Goal: Task Accomplishment & Management: Manage account settings

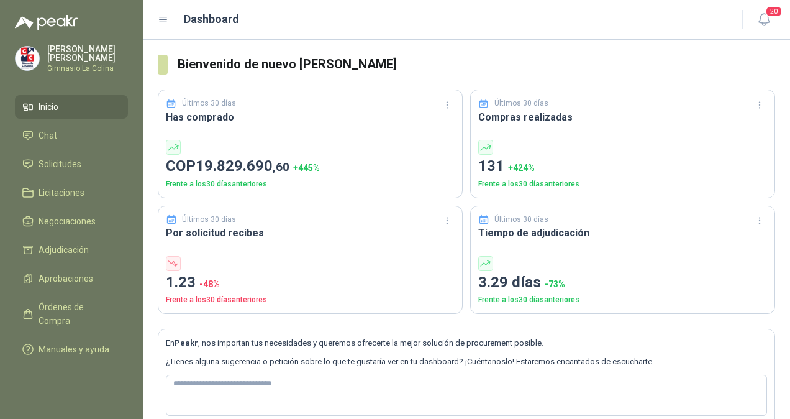
click at [39, 102] on span "Inicio" at bounding box center [49, 107] width 20 height 14
click at [56, 157] on link "Solicitudes" at bounding box center [71, 164] width 113 height 24
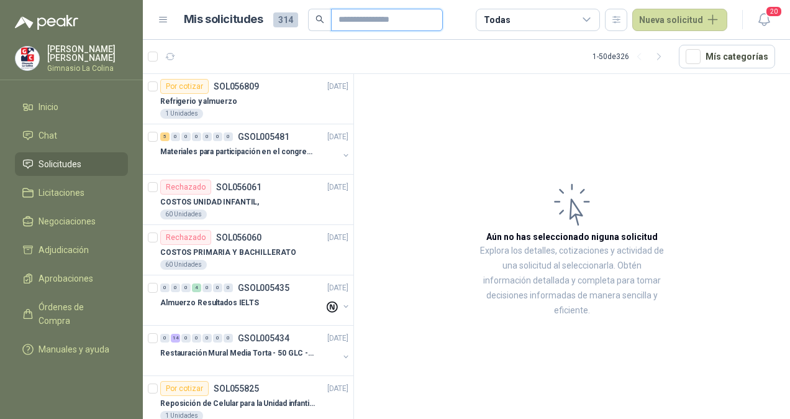
click at [346, 22] on input "text" at bounding box center [382, 19] width 87 height 21
paste input "*********"
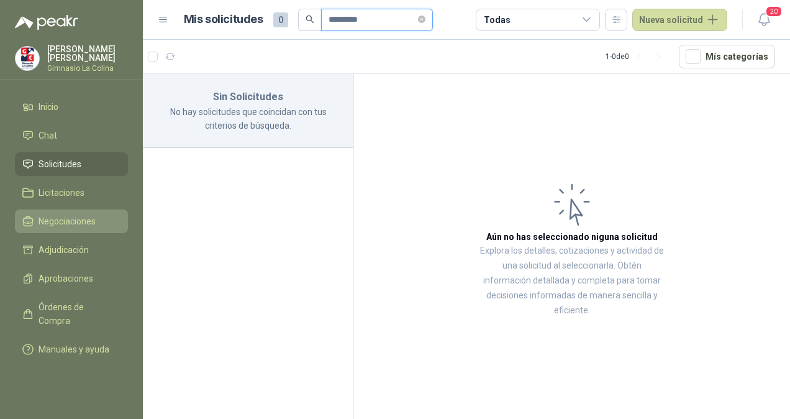
type input "*********"
click at [80, 220] on span "Negociaciones" at bounding box center [67, 221] width 57 height 14
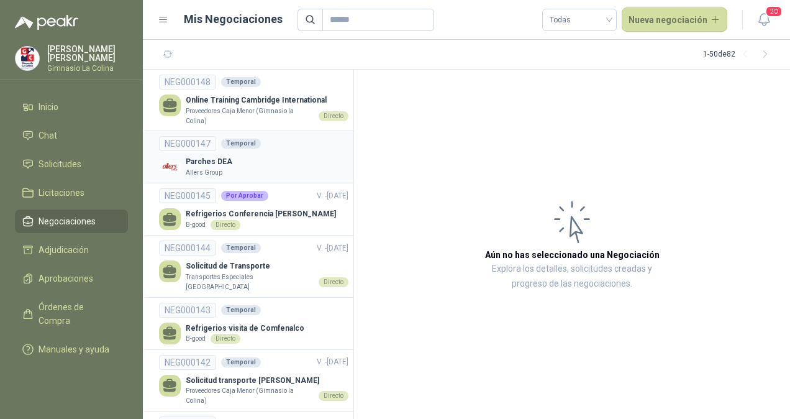
click at [215, 168] on p "Allers Group" at bounding box center [204, 173] width 37 height 10
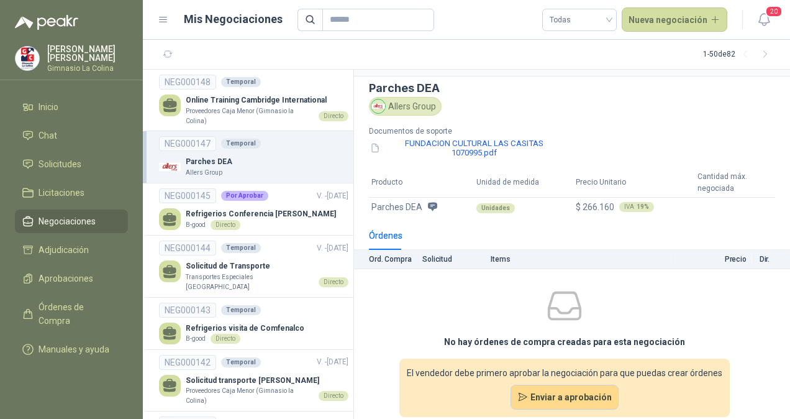
scroll to position [45, 0]
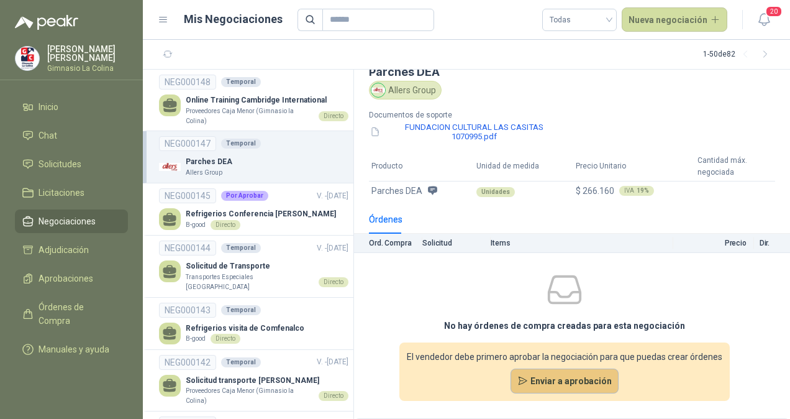
click at [549, 382] on button "Enviar a aprobación" at bounding box center [565, 381] width 109 height 25
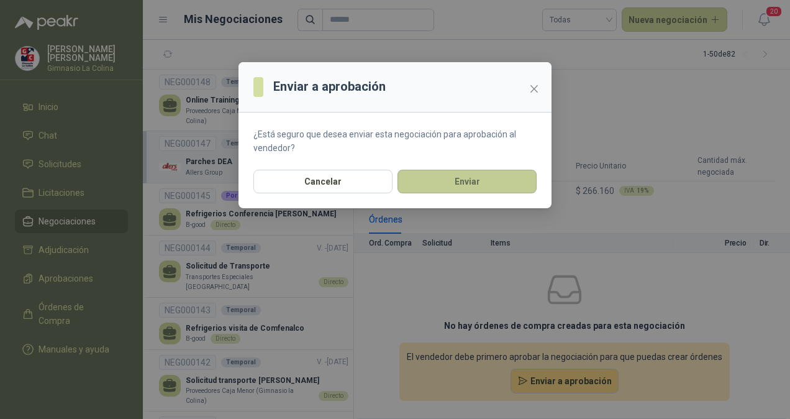
click at [511, 183] on button "Enviar" at bounding box center [467, 182] width 139 height 24
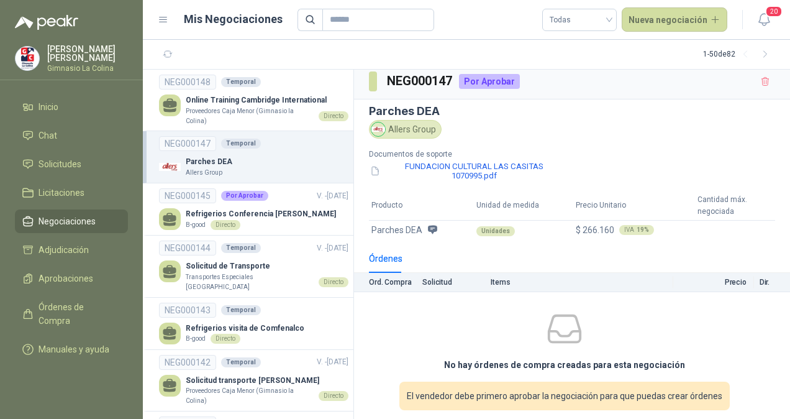
scroll to position [0, 0]
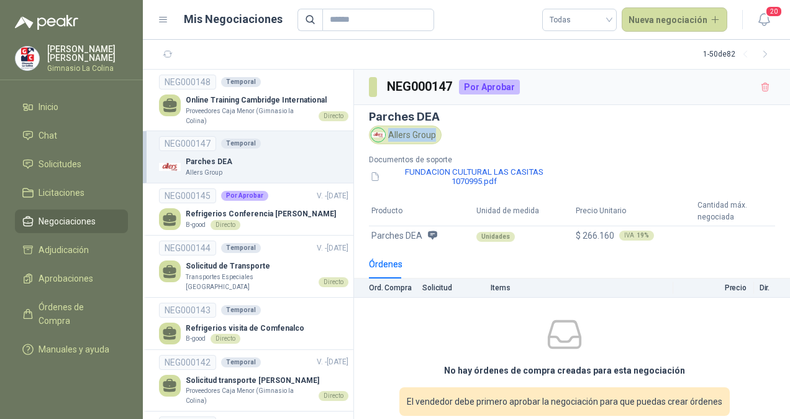
drag, startPoint x: 435, startPoint y: 134, endPoint x: 390, endPoint y: 140, distance: 45.1
click at [390, 140] on div "Allers Group" at bounding box center [405, 135] width 73 height 19
copy div "Allers Group"
click at [602, 110] on h3 "Parches DEA" at bounding box center [572, 116] width 406 height 13
